Goal: Task Accomplishment & Management: Use online tool/utility

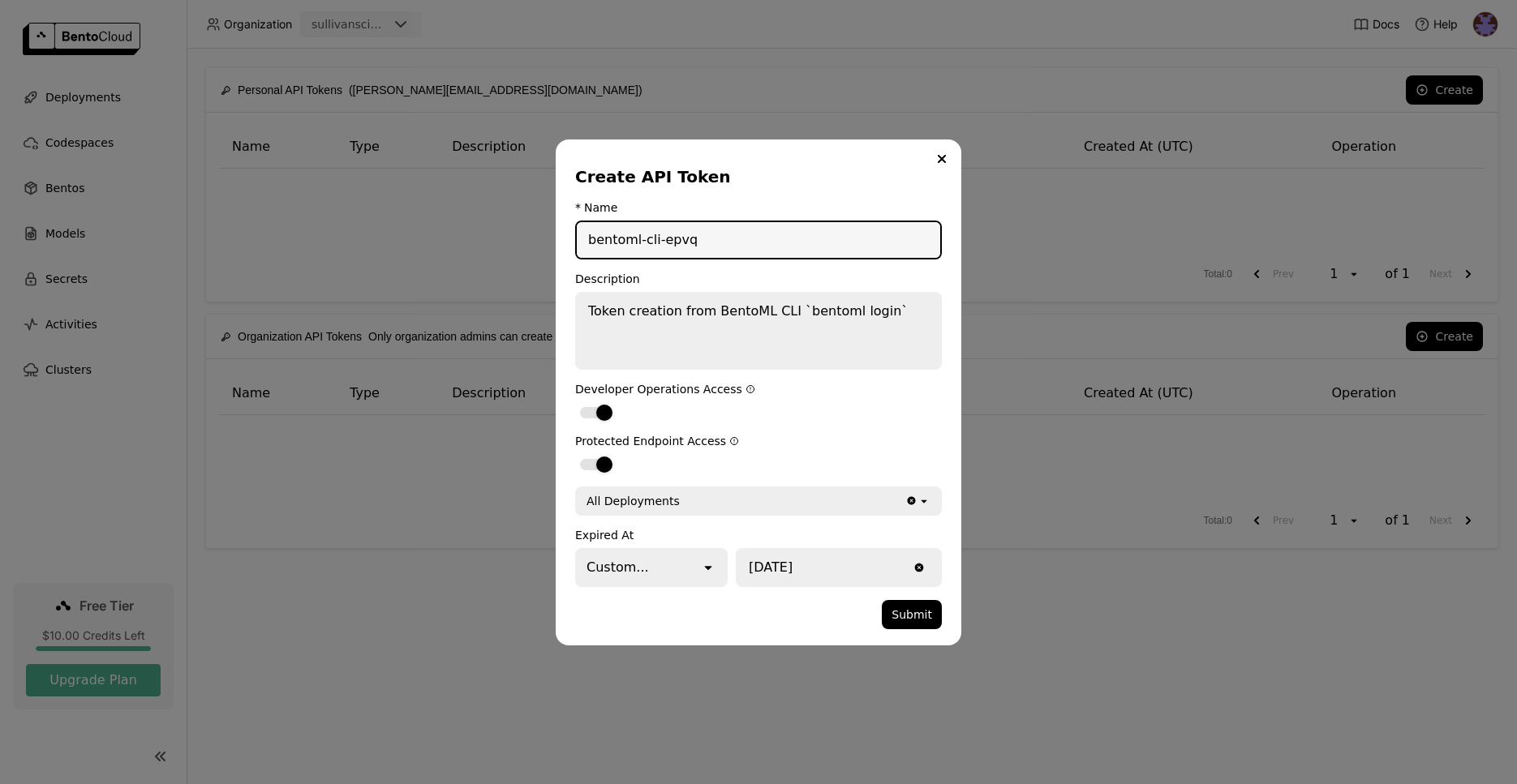
click at [714, 241] on input "bentoml-cli-epvq" at bounding box center [758, 240] width 363 height 36
click at [596, 462] on div "dialog" at bounding box center [596, 465] width 32 height 12
click at [575, 454] on input "dialog" at bounding box center [575, 454] width 0 height 0
click at [593, 468] on div "dialog" at bounding box center [588, 465] width 17 height 17
click at [575, 454] on input "dialog" at bounding box center [575, 454] width 0 height 0
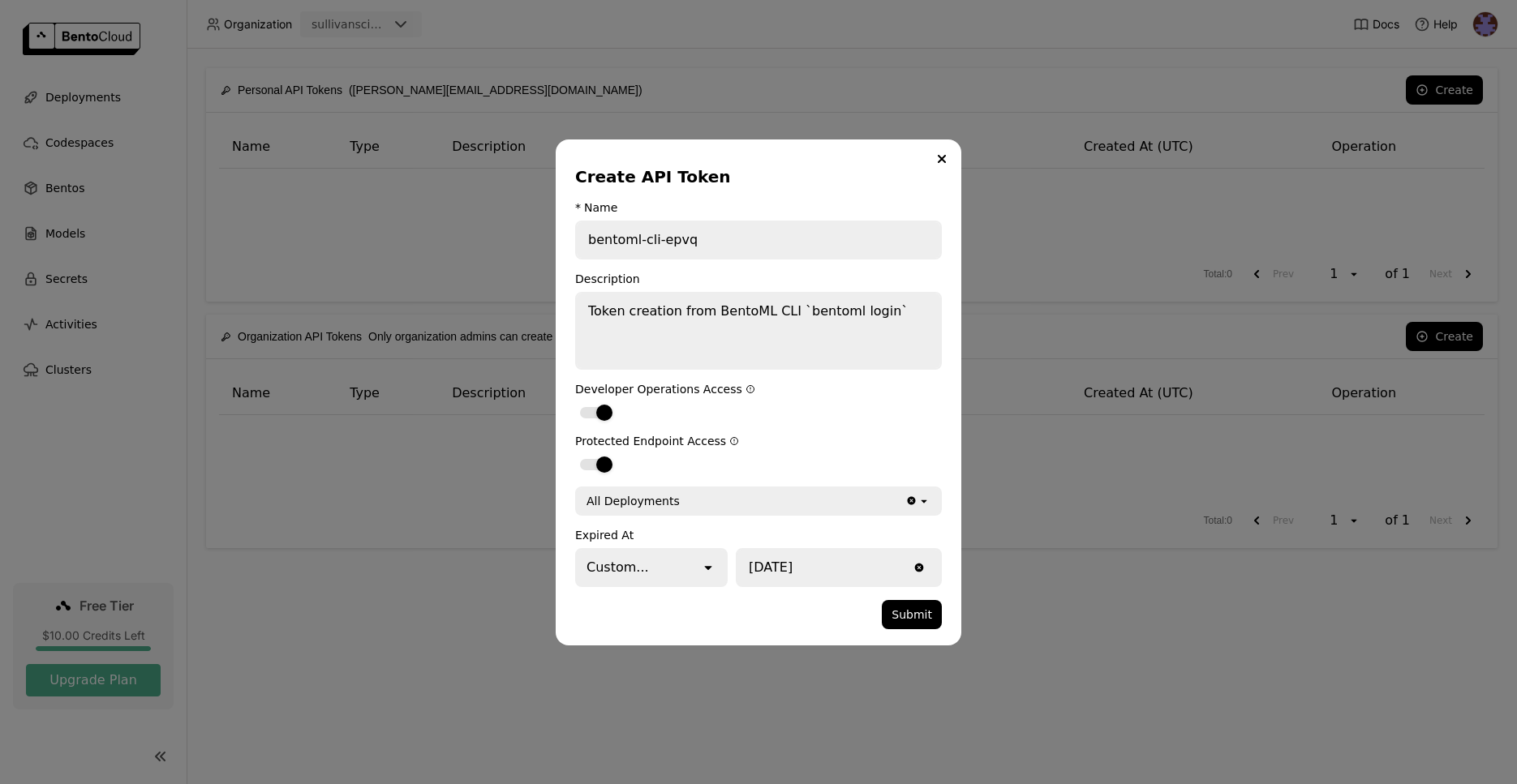
click at [668, 517] on form "* Name bentoml-cli-epvq Description Token creation from BentoML CLI `bentoml lo…" at bounding box center [758, 415] width 367 height 428
click at [685, 504] on div "All Deployments" at bounding box center [741, 501] width 329 height 26
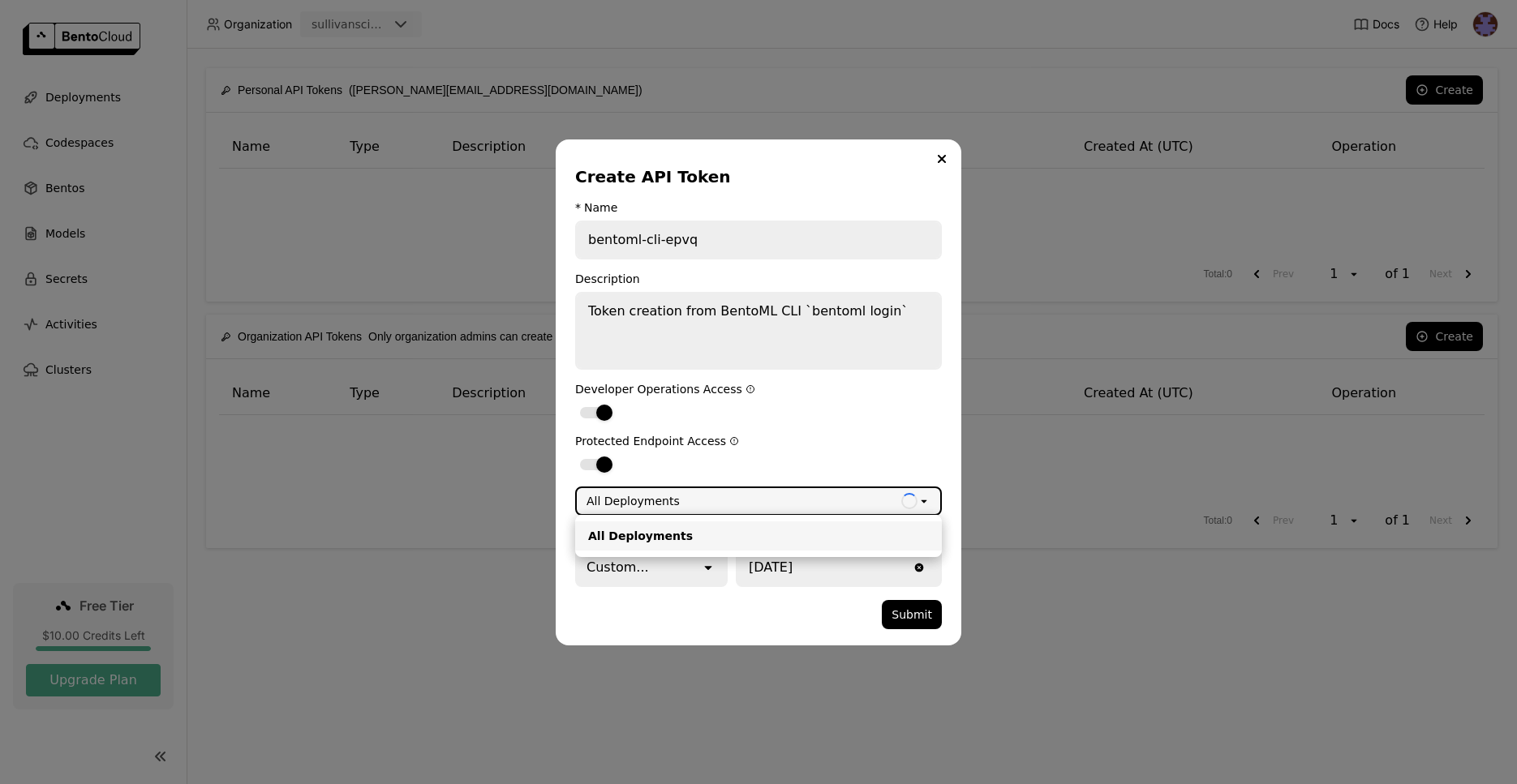
click at [685, 504] on div "All Deployments" at bounding box center [739, 501] width 324 height 26
click at [800, 427] on form "* Name bentoml-cli-epvq Description Token creation from BentoML CLI `bentoml lo…" at bounding box center [758, 415] width 367 height 428
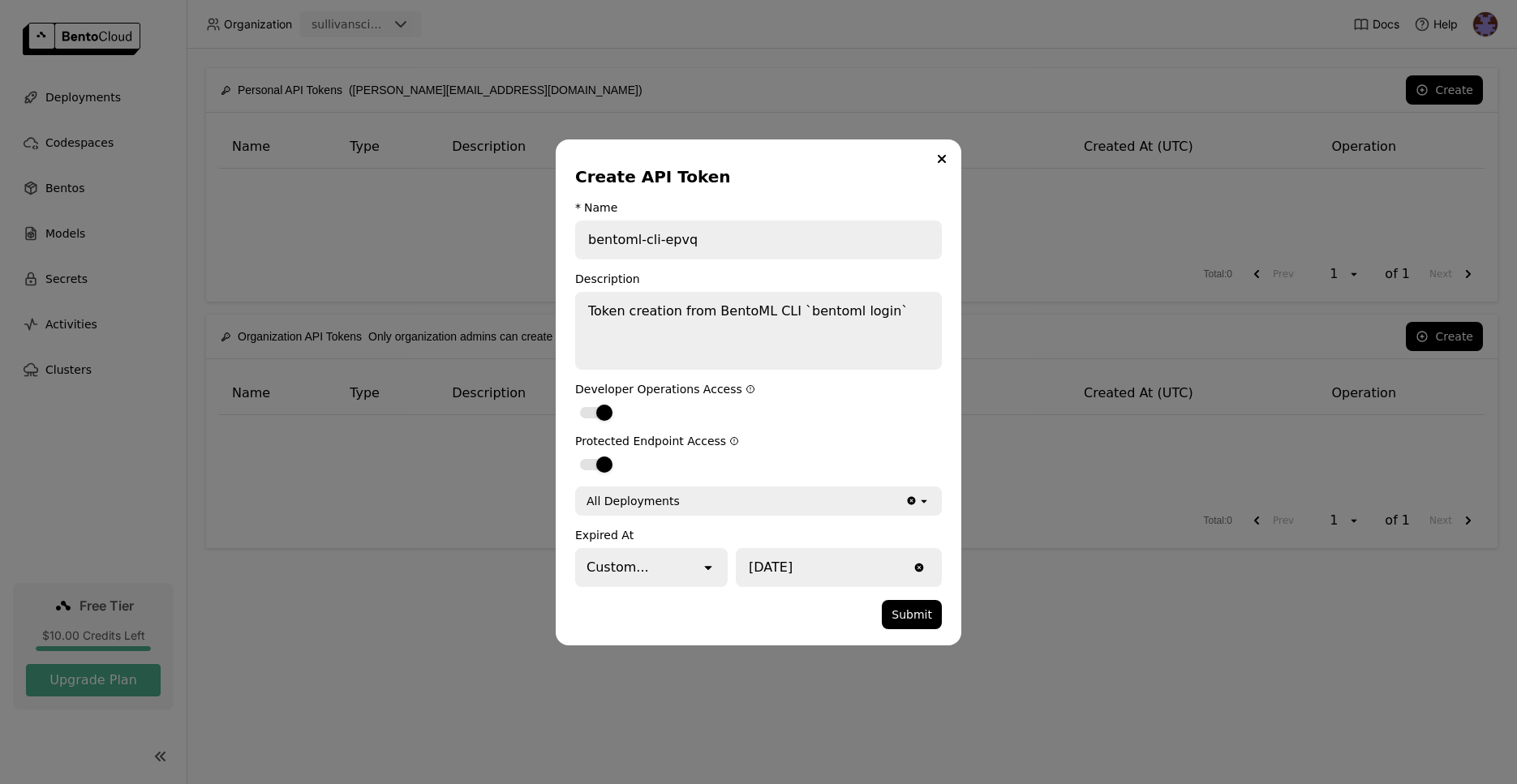
click at [708, 574] on icon "open" at bounding box center [709, 568] width 17 height 17
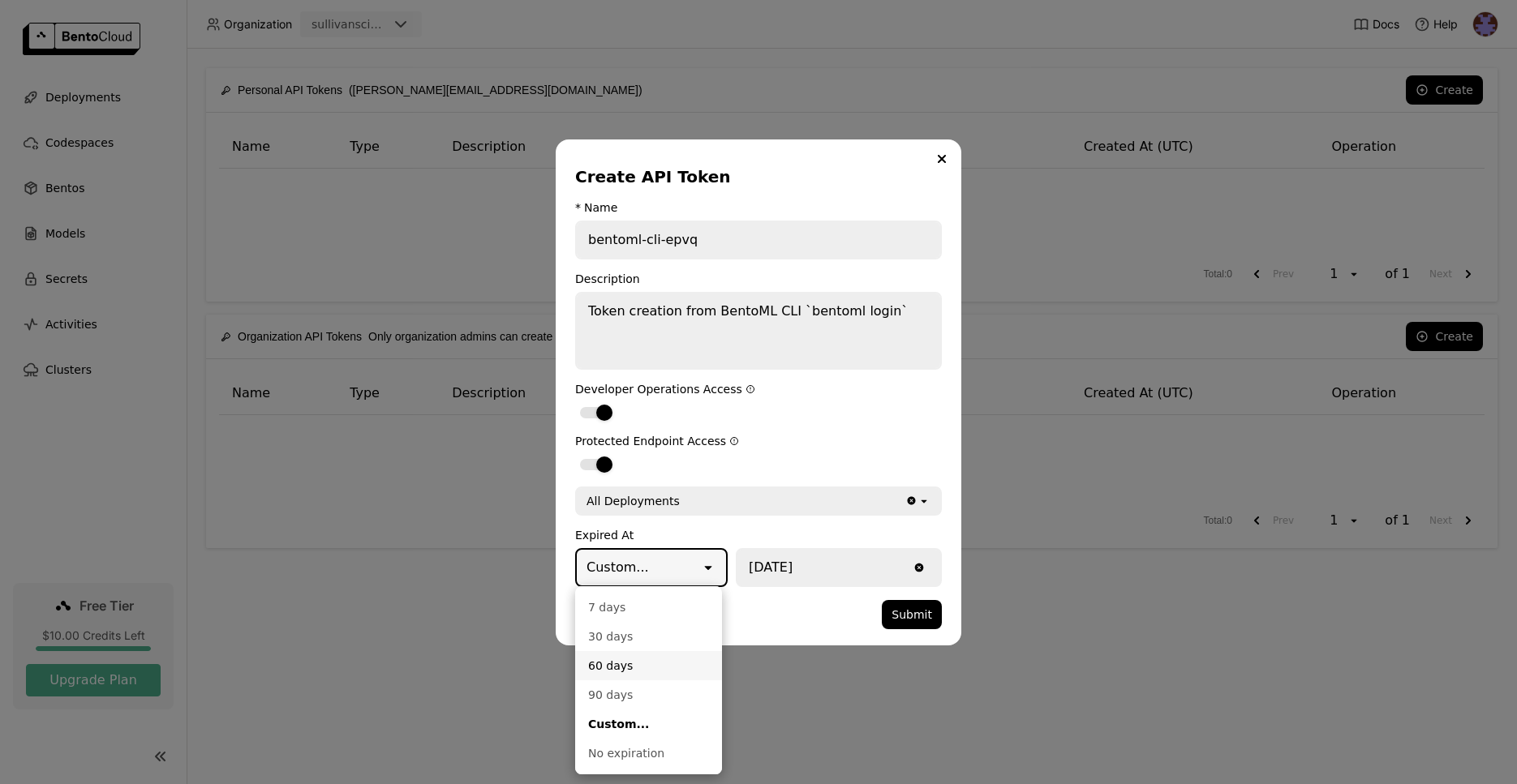
click at [778, 640] on div "Create API Token * Name bentoml-cli-epvq Description Token creation from BentoM…" at bounding box center [758, 392] width 406 height 506
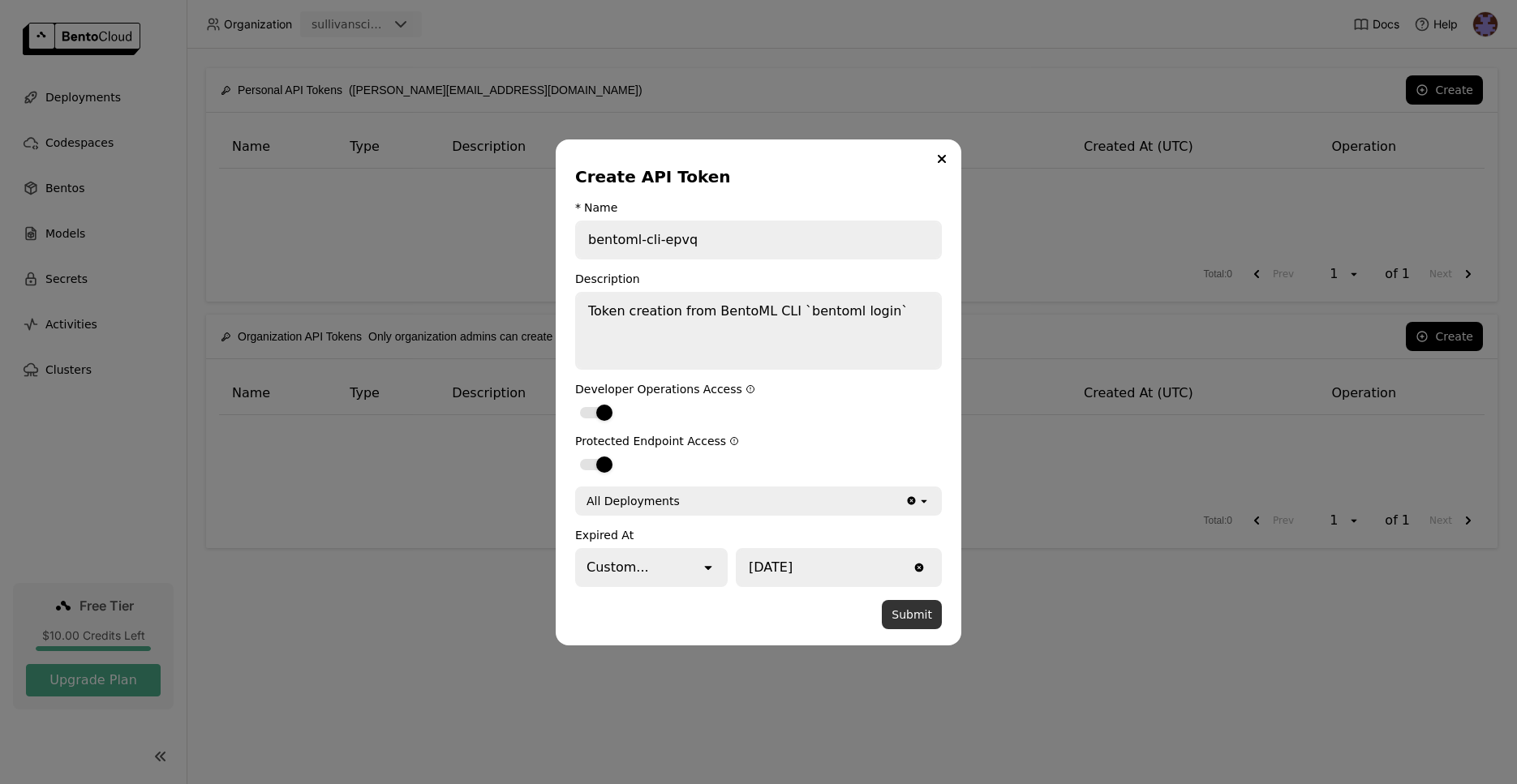
click at [899, 622] on button "Submit" at bounding box center [912, 614] width 60 height 29
